Goal: Transaction & Acquisition: Purchase product/service

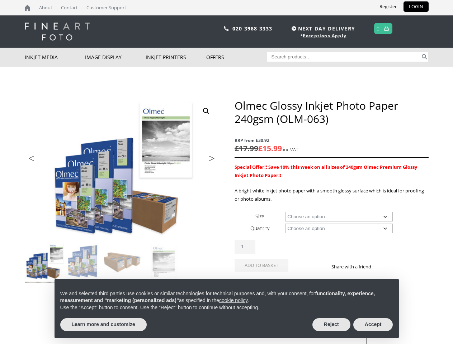
click at [226, 172] on div "ON SALE Previous Next Olmec Glossy Inkjet Photo Paper 240gsm (OLM-063) RRP from…" at bounding box center [227, 242] width 404 height 287
click at [122, 191] on img at bounding box center [217, 240] width 384 height 283
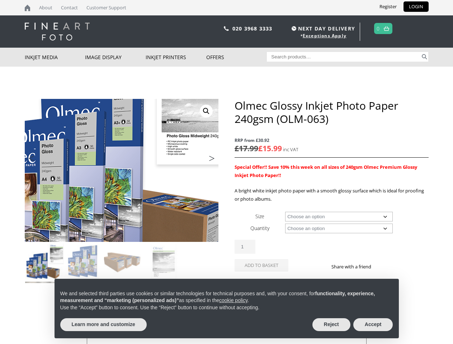
click at [206, 111] on link "View full-screen image gallery" at bounding box center [206, 111] width 13 height 13
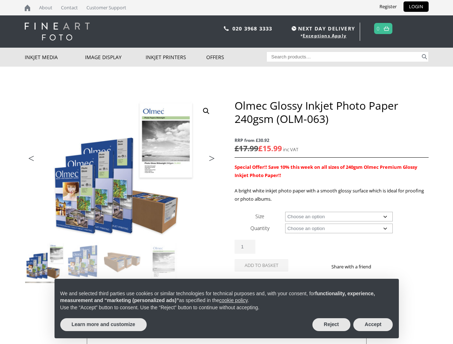
click at [39, 160] on li "Previous" at bounding box center [39, 159] width 28 height 10
